Goal: Task Accomplishment & Management: Use online tool/utility

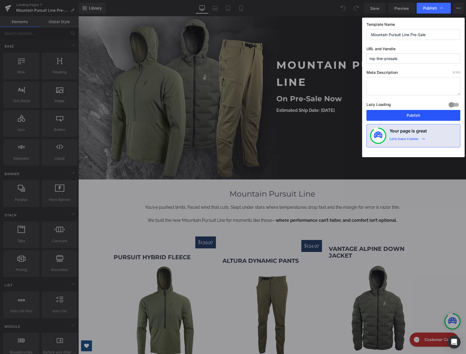
click at [401, 112] on button "Publish" at bounding box center [414, 115] width 94 height 11
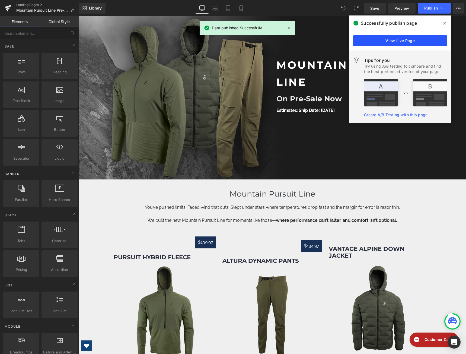
click at [404, 42] on link "View Live Page" at bounding box center [400, 40] width 94 height 11
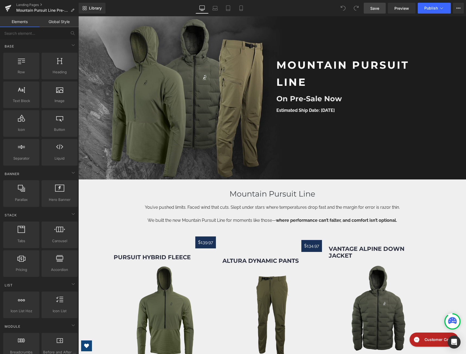
click at [369, 8] on link "Save" at bounding box center [375, 8] width 22 height 11
click at [8, 7] on icon at bounding box center [8, 7] width 6 height 4
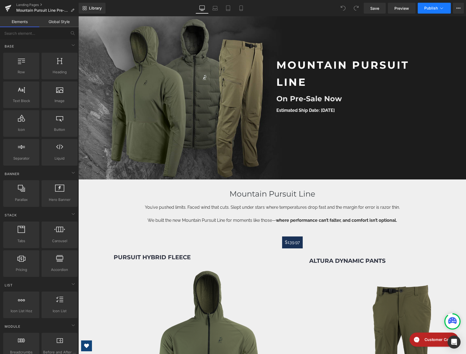
click at [446, 10] on button "Publish" at bounding box center [434, 8] width 33 height 11
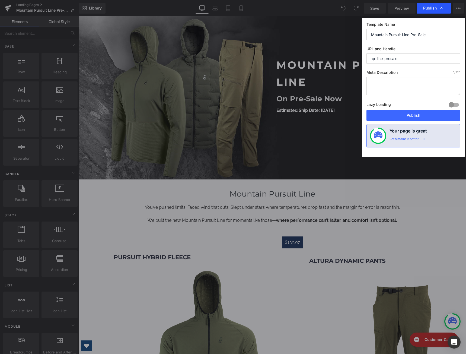
click at [440, 9] on icon at bounding box center [441, 7] width 5 height 5
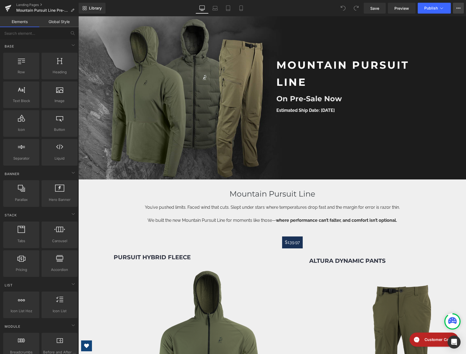
click at [457, 8] on icon at bounding box center [458, 8] width 4 height 4
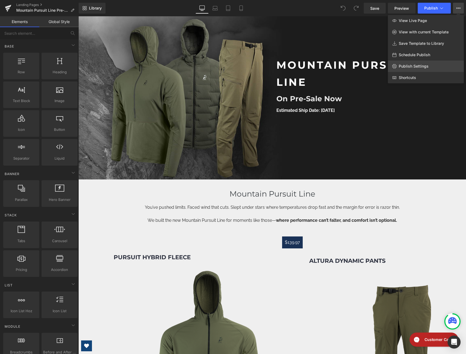
click at [411, 68] on span "Publish Settings" at bounding box center [414, 66] width 30 height 5
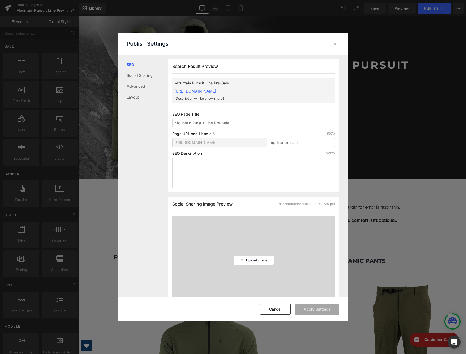
scroll to position [0, 0]
click at [136, 88] on link "Advanced" at bounding box center [147, 86] width 41 height 11
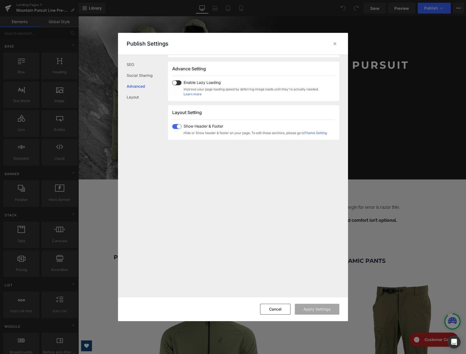
scroll to position [280, 0]
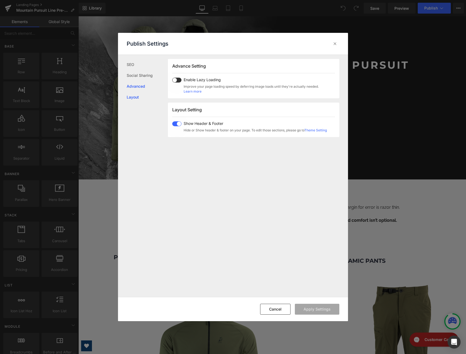
click at [139, 96] on link "Layout" at bounding box center [147, 97] width 41 height 11
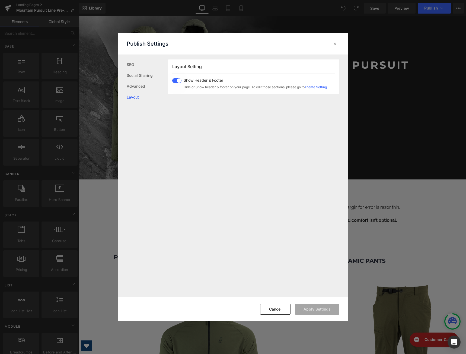
scroll to position [323, 0]
click at [139, 64] on link "SEO" at bounding box center [147, 64] width 41 height 11
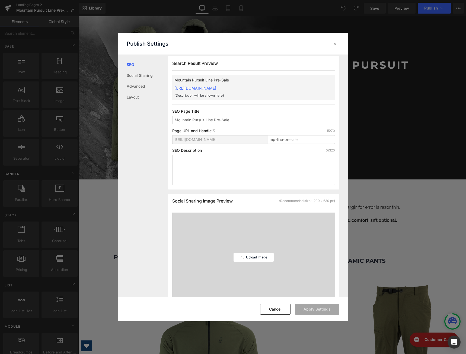
scroll to position [0, 0]
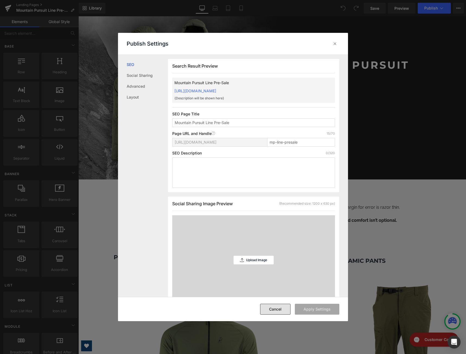
click at [281, 310] on button "Cancel" at bounding box center [275, 309] width 30 height 11
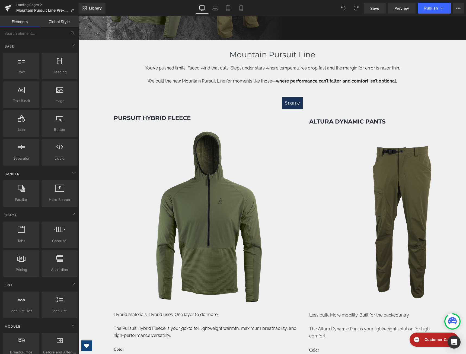
scroll to position [136, 0]
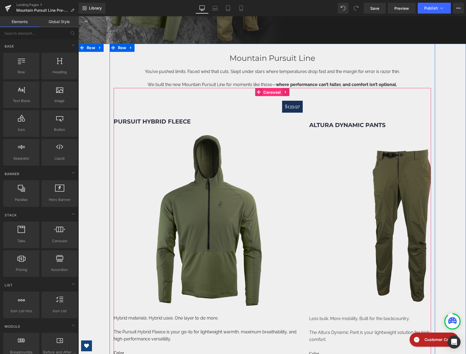
click at [277, 92] on span "Carousel" at bounding box center [272, 92] width 20 height 8
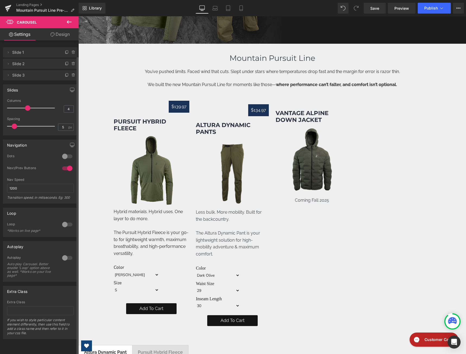
type input "3"
click at [28, 109] on span at bounding box center [27, 107] width 5 height 5
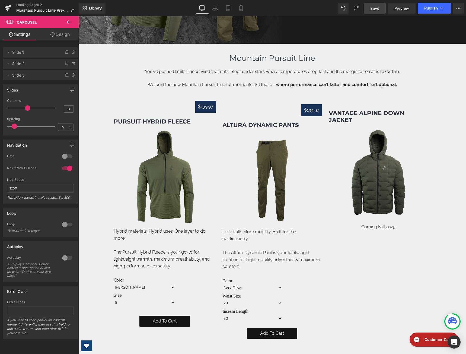
click at [372, 9] on span "Save" at bounding box center [374, 8] width 9 height 6
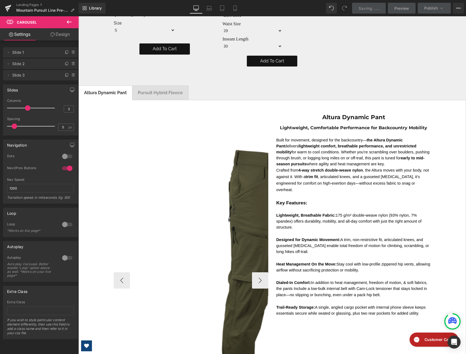
scroll to position [434, 0]
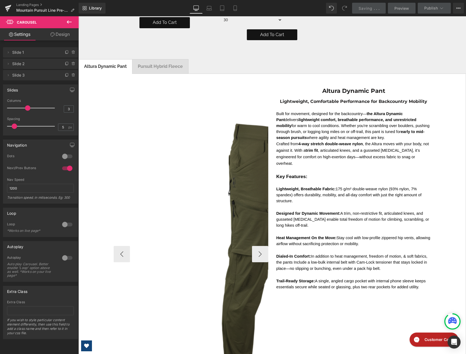
click at [186, 130] on img at bounding box center [277, 254] width 326 height 326
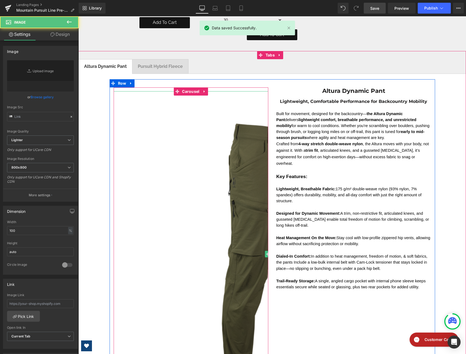
type input "https://ucarecdn.com/3387364f-3a97-401f-9a5e-250f6ef3626a/-/format/auto/-/previ…"
click at [187, 90] on span "Carousel" at bounding box center [191, 92] width 20 height 8
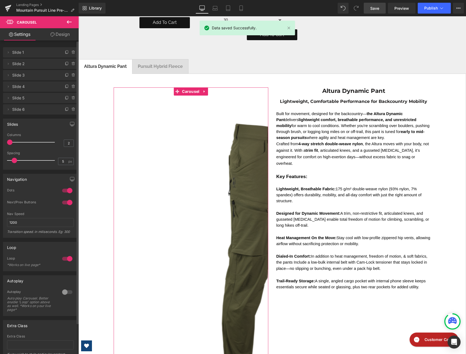
drag, startPoint x: 11, startPoint y: 142, endPoint x: 17, endPoint y: 141, distance: 5.2
click at [12, 141] on span at bounding box center [9, 141] width 5 height 5
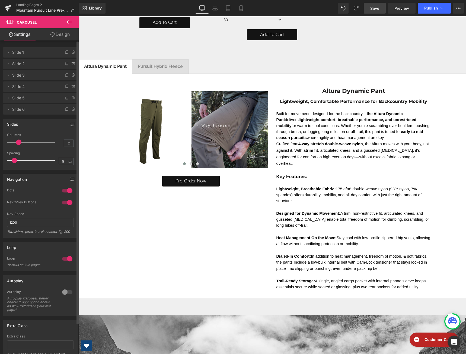
type input "1"
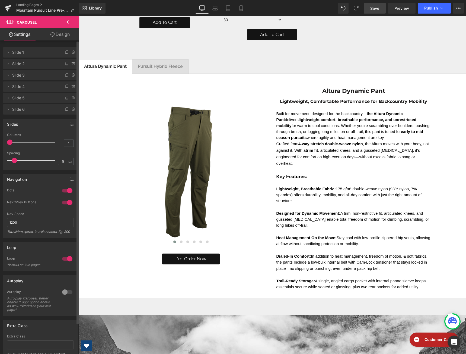
drag, startPoint x: 17, startPoint y: 141, endPoint x: 9, endPoint y: 141, distance: 7.1
click at [9, 141] on span at bounding box center [9, 141] width 5 height 5
drag, startPoint x: 367, startPoint y: 7, endPoint x: 178, endPoint y: 152, distance: 238.3
click at [367, 7] on link "Save" at bounding box center [375, 8] width 22 height 11
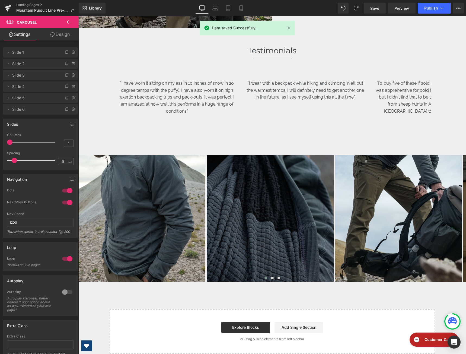
scroll to position [1031, 0]
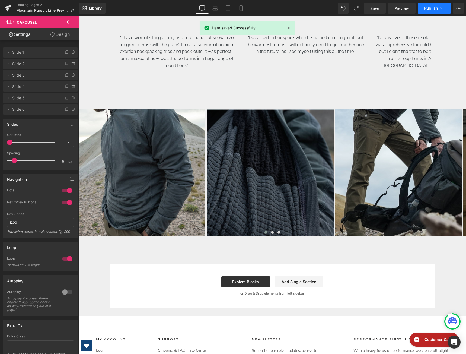
click at [430, 12] on button "Publish" at bounding box center [434, 8] width 33 height 11
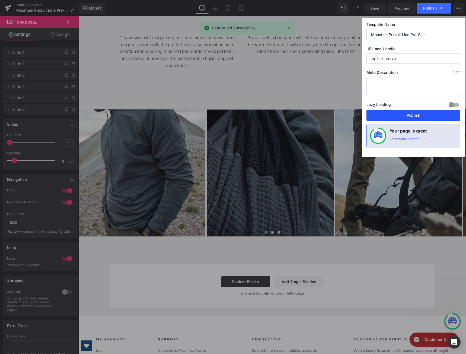
click at [418, 115] on button "Publish" at bounding box center [414, 115] width 94 height 11
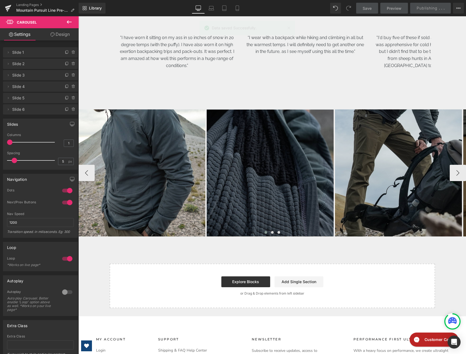
click at [449, 185] on img at bounding box center [398, 172] width 127 height 127
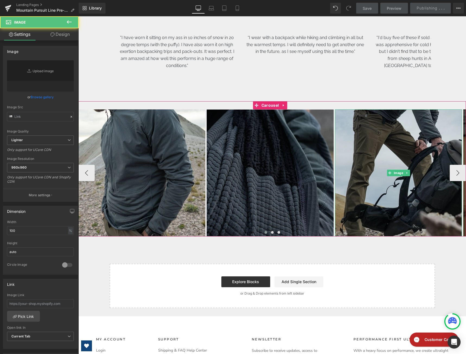
type input "https://ucarecdn.com/e7e2b049-95d2-4511-a725-b48c6b2b706e/-/format/auto/-/previ…"
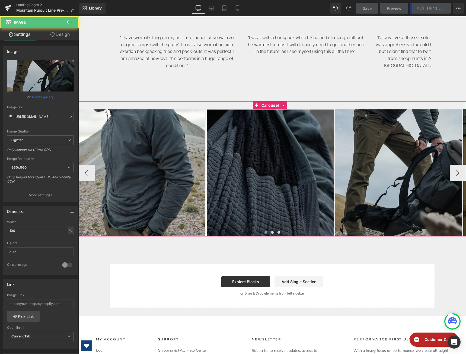
click at [450, 181] on button "›" at bounding box center [458, 173] width 16 height 16
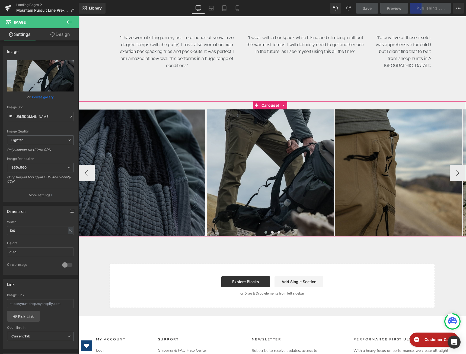
click at [450, 181] on button "›" at bounding box center [458, 173] width 16 height 16
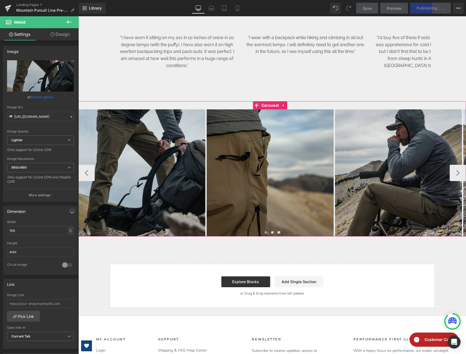
click at [450, 181] on button "›" at bounding box center [458, 173] width 16 height 16
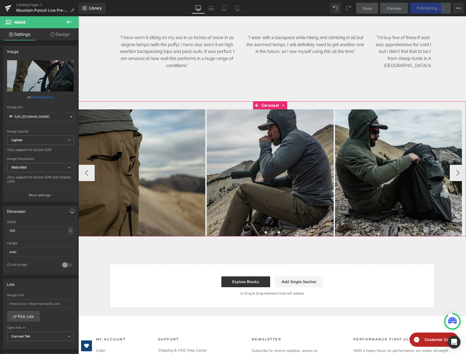
click at [450, 181] on button "›" at bounding box center [458, 173] width 16 height 16
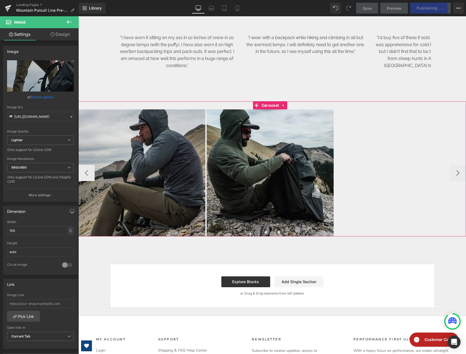
click at [450, 181] on button "›" at bounding box center [458, 173] width 16 height 16
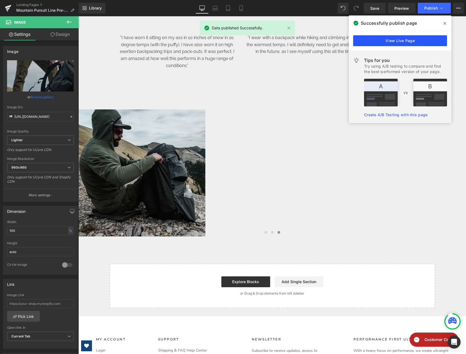
click at [412, 39] on link "View Live Page" at bounding box center [400, 40] width 94 height 11
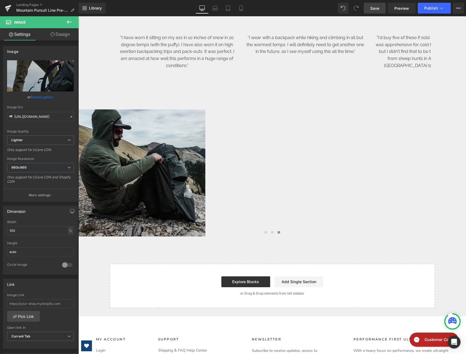
click at [368, 8] on link "Save" at bounding box center [375, 8] width 22 height 11
click at [439, 7] on button "Publish" at bounding box center [434, 8] width 33 height 11
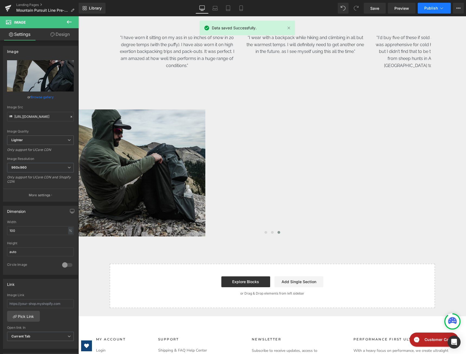
click at [441, 8] on icon at bounding box center [441, 7] width 5 height 5
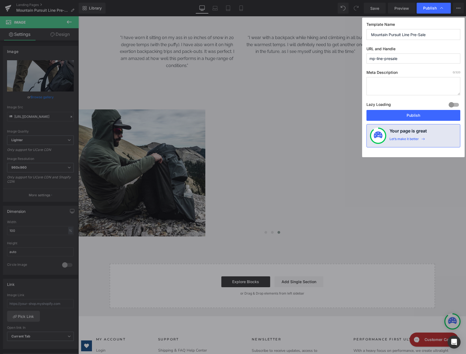
click at [456, 103] on div at bounding box center [453, 104] width 13 height 9
click at [452, 112] on button "Publish" at bounding box center [414, 115] width 94 height 11
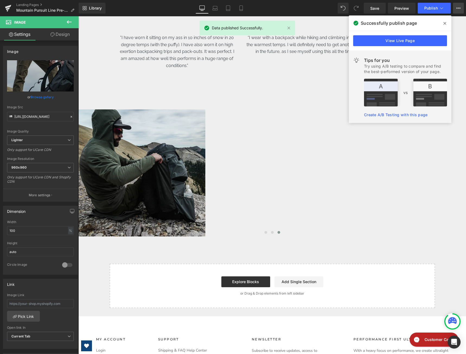
click at [457, 8] on icon at bounding box center [456, 8] width 1 height 1
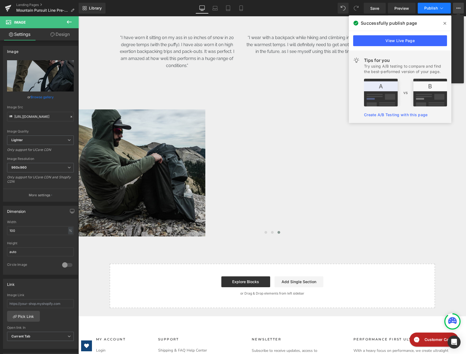
click at [437, 9] on span "Publish" at bounding box center [431, 8] width 14 height 4
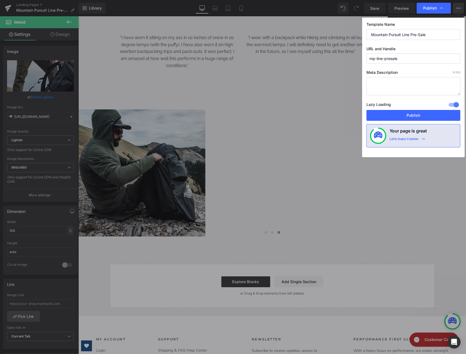
click at [455, 106] on div at bounding box center [453, 104] width 13 height 9
click at [443, 110] on button "Publish" at bounding box center [414, 115] width 94 height 11
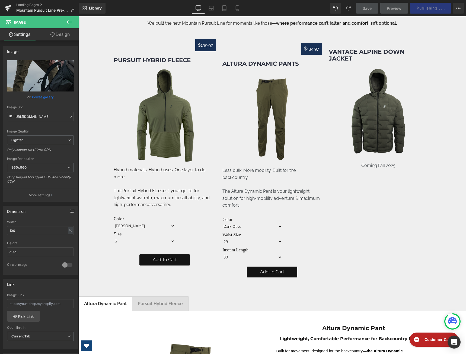
scroll to position [190, 0]
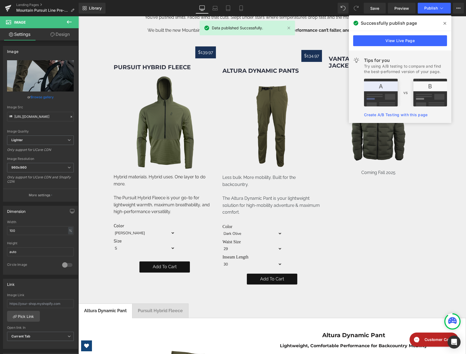
drag, startPoint x: 446, startPoint y: 24, endPoint x: 367, endPoint y: 8, distance: 80.6
click at [446, 24] on icon at bounding box center [445, 23] width 3 height 4
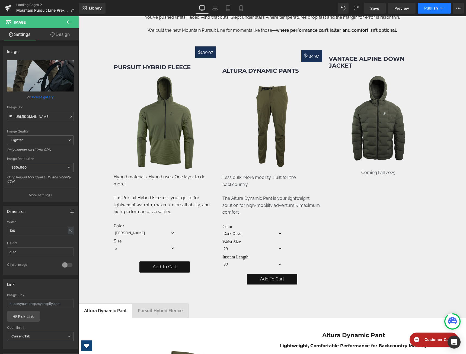
click at [444, 9] on button "Publish" at bounding box center [434, 8] width 33 height 11
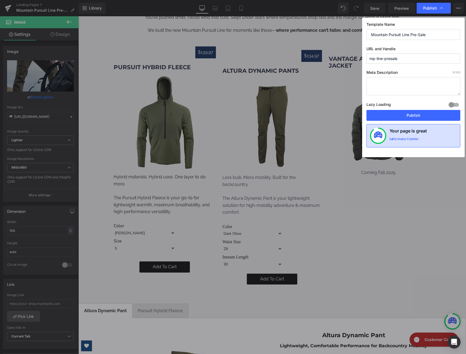
click at [412, 137] on div "Let’s make it better" at bounding box center [404, 140] width 29 height 7
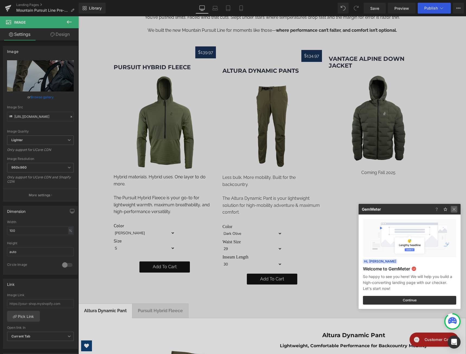
click at [0, 0] on img at bounding box center [0, 0] width 0 height 0
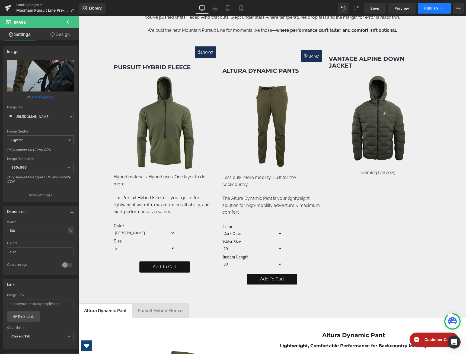
click at [435, 9] on span "Publish" at bounding box center [431, 8] width 14 height 4
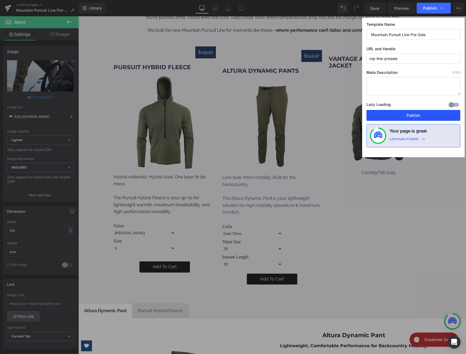
drag, startPoint x: 412, startPoint y: 113, endPoint x: 335, endPoint y: 18, distance: 122.1
click at [412, 113] on button "Publish" at bounding box center [414, 115] width 94 height 11
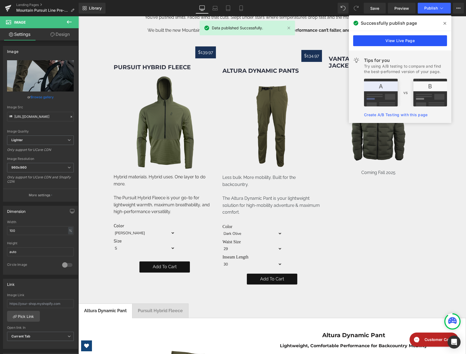
click at [425, 39] on link "View Live Page" at bounding box center [400, 40] width 94 height 11
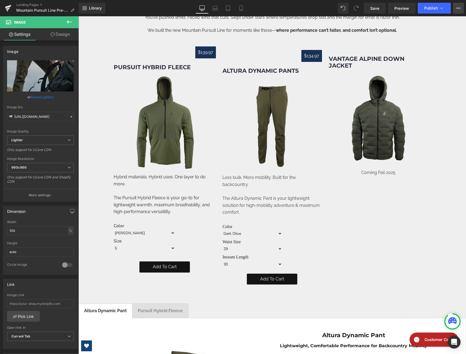
click at [459, 6] on button "View Live Page View with current Template Save Template to Library Schedule Pub…" at bounding box center [458, 8] width 11 height 11
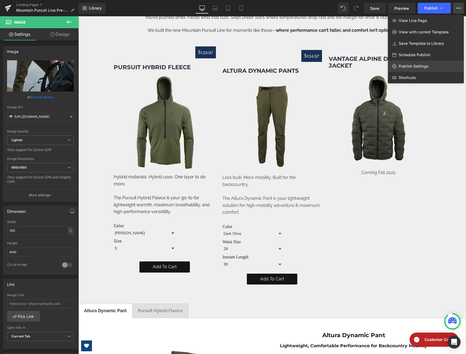
click at [417, 63] on link "Publish Settings" at bounding box center [426, 66] width 76 height 11
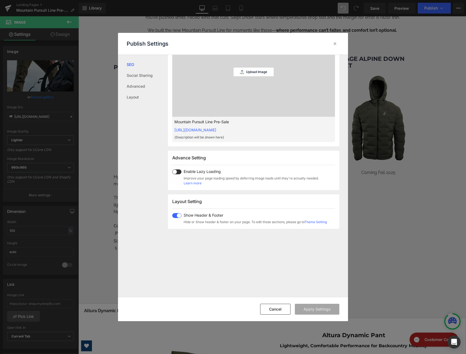
scroll to position [217, 0]
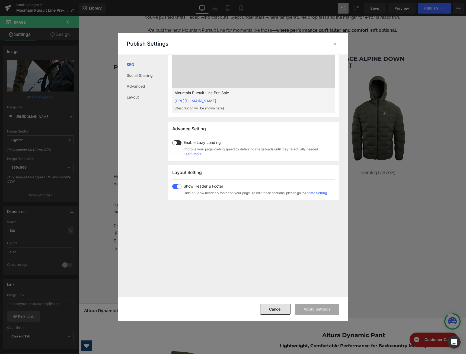
click at [279, 311] on button "Cancel" at bounding box center [275, 309] width 30 height 11
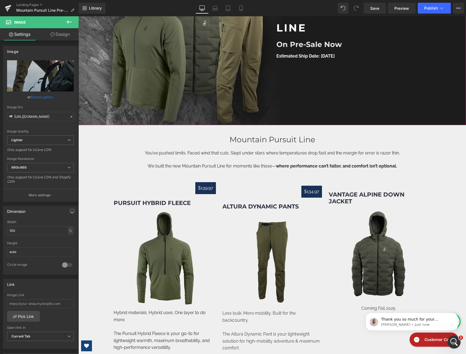
scroll to position [0, 0]
